Goal: Check status: Check status

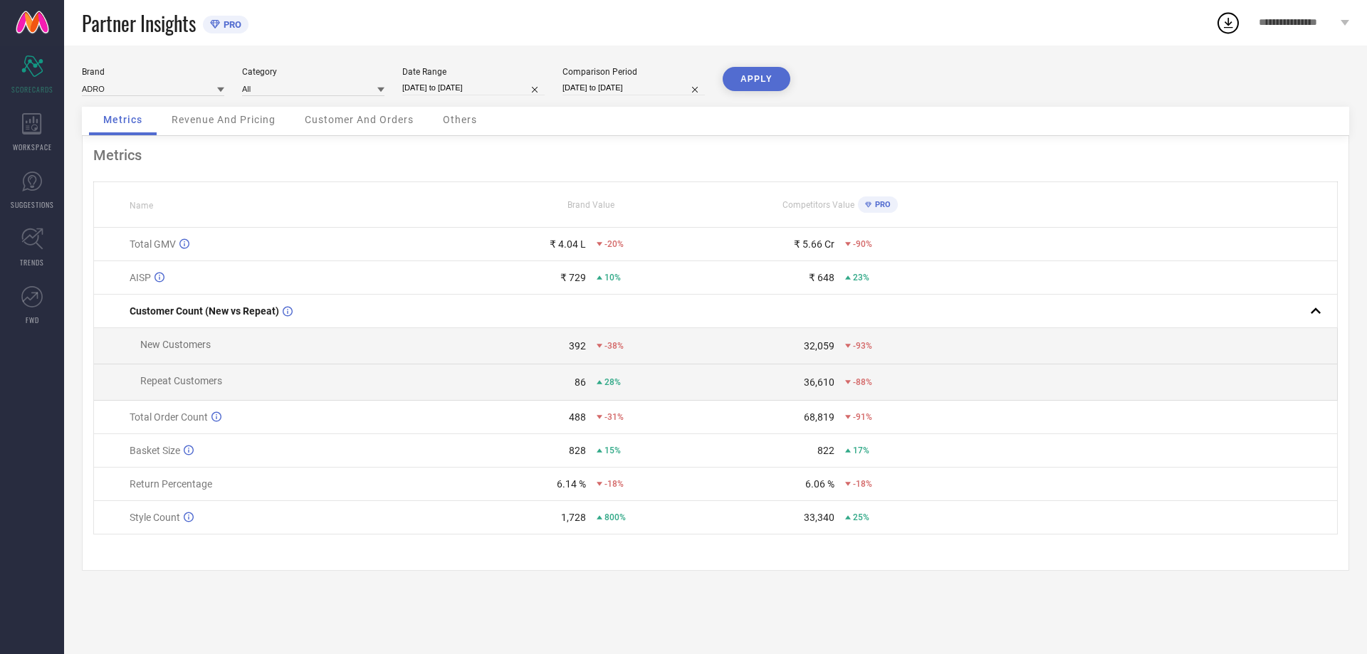
click at [468, 86] on input "[DATE] to [DATE]" at bounding box center [473, 87] width 142 height 15
select select "8"
select select "2025"
select select "9"
select select "2025"
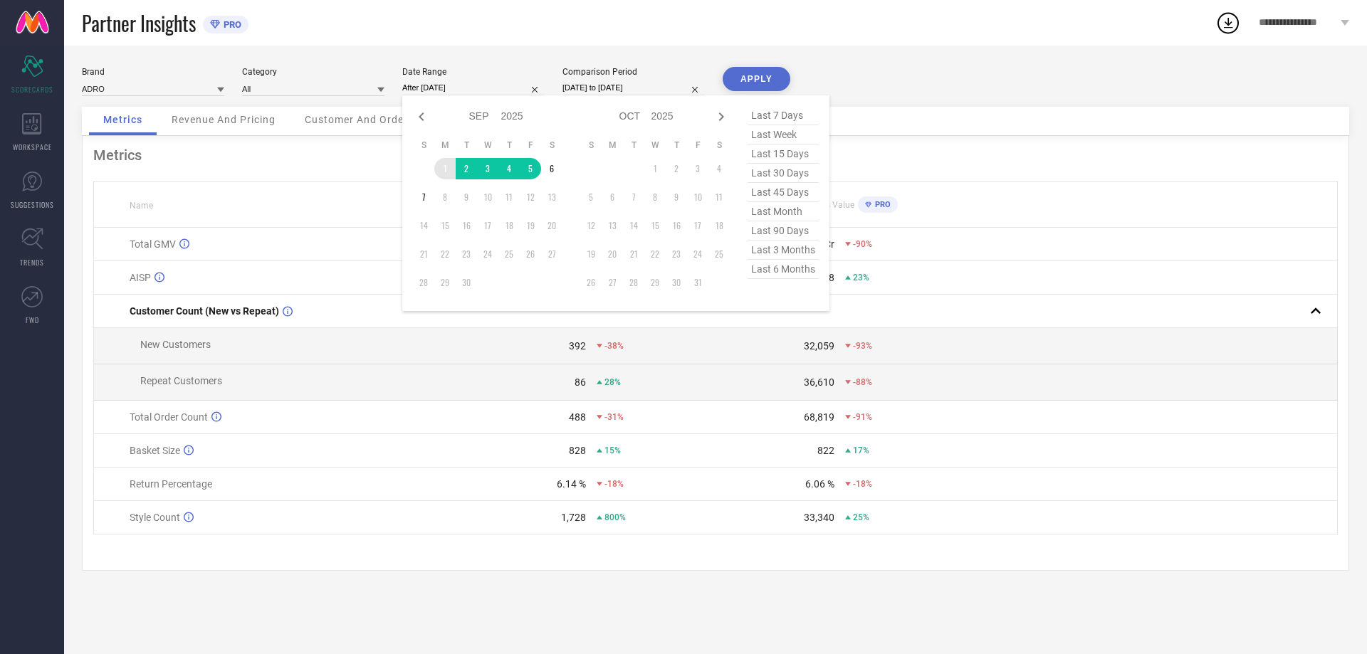
click at [445, 169] on td "1" at bounding box center [444, 168] width 21 height 21
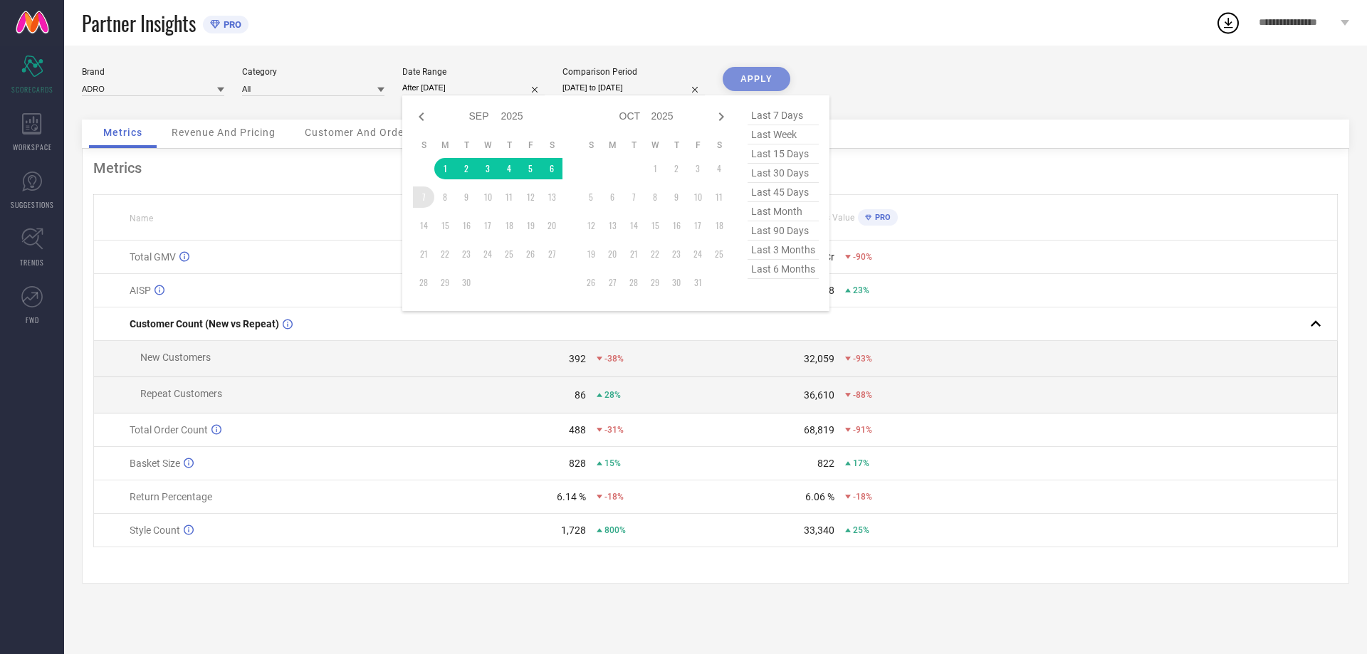
type input "[DATE] to [DATE]"
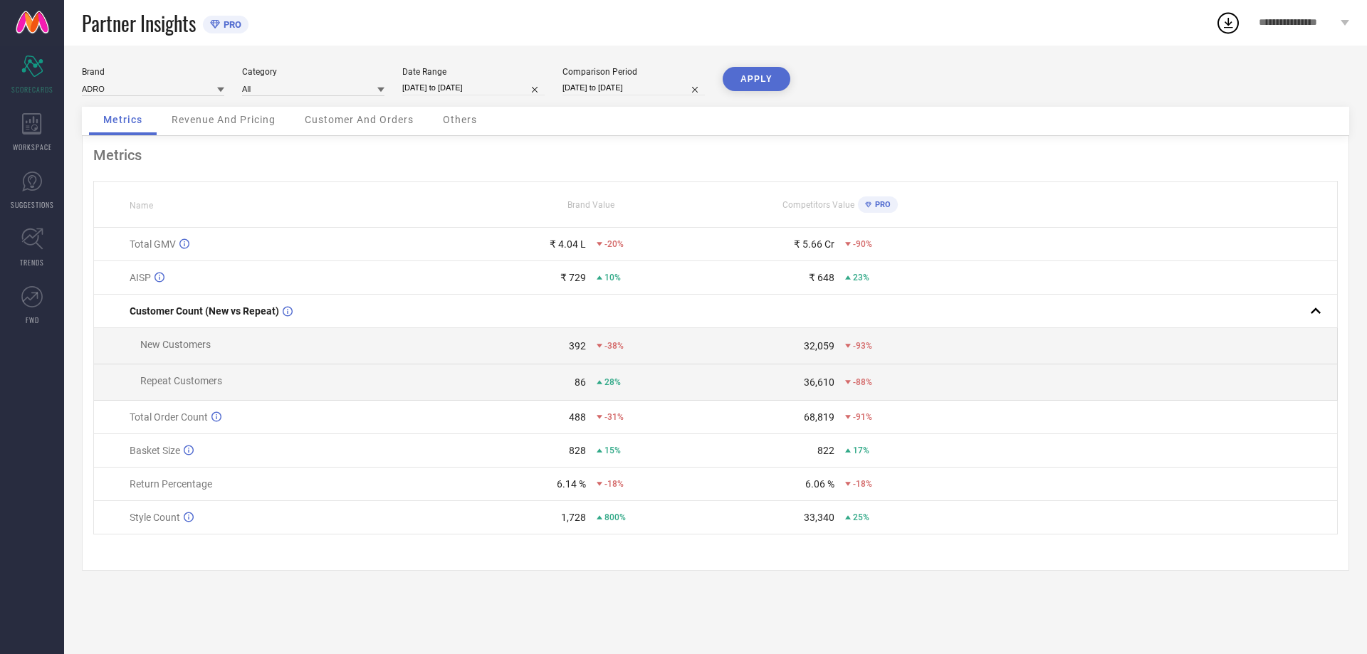
click at [773, 85] on button "APPLY" at bounding box center [757, 79] width 68 height 24
